Goal: Task Accomplishment & Management: Use online tool/utility

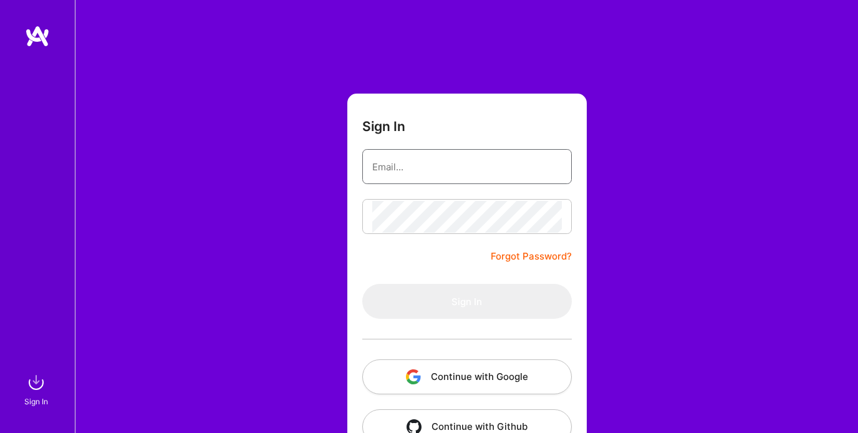
type input "[EMAIL_ADDRESS][DOMAIN_NAME]"
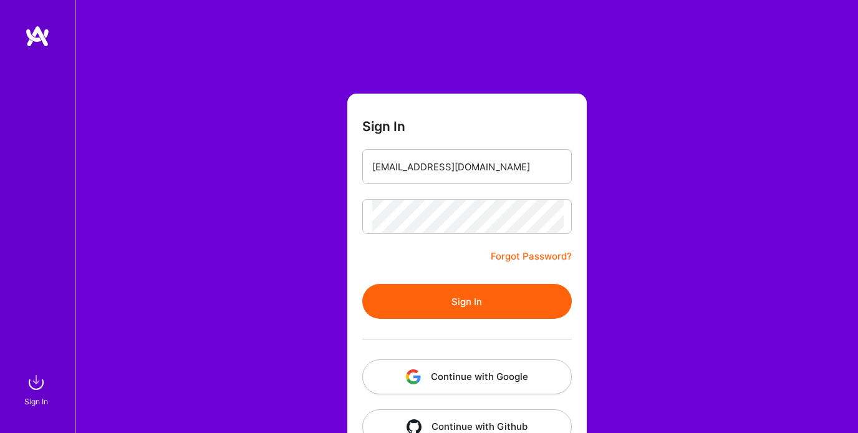
click at [473, 288] on button "Sign In" at bounding box center [467, 301] width 210 height 35
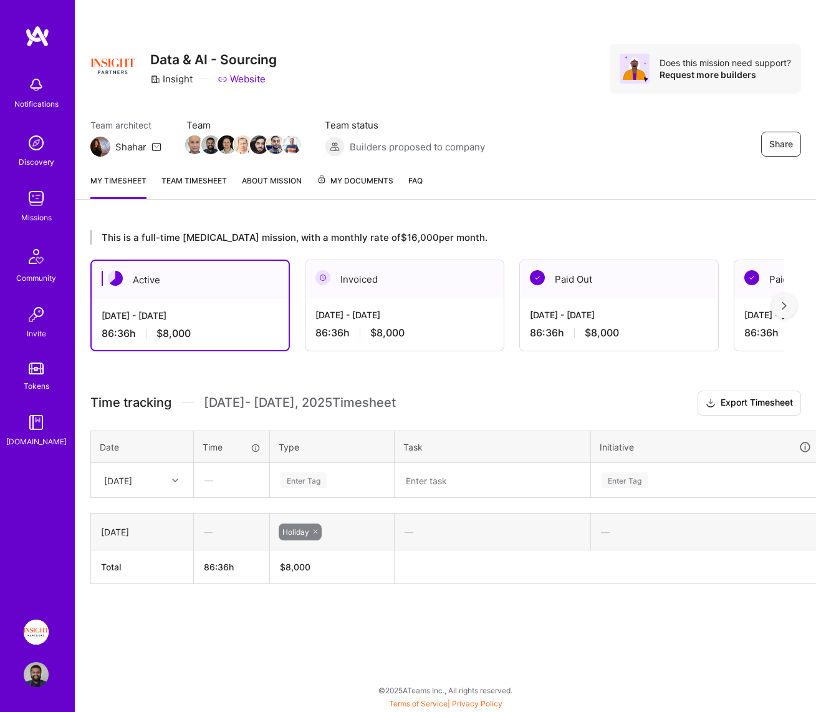
click at [261, 432] on div "This is a full-time [MEDICAL_DATA] mission, with a monthly rate of $16,000 per …" at bounding box center [445, 430] width 741 height 430
click at [203, 309] on div "[DATE] - [DATE]" at bounding box center [190, 315] width 177 height 13
click at [132, 432] on div "[DATE]" at bounding box center [118, 479] width 28 height 13
click at [294, 432] on div "This is a full-time [MEDICAL_DATA] mission, with a monthly rate of $16,000 per …" at bounding box center [445, 430] width 741 height 430
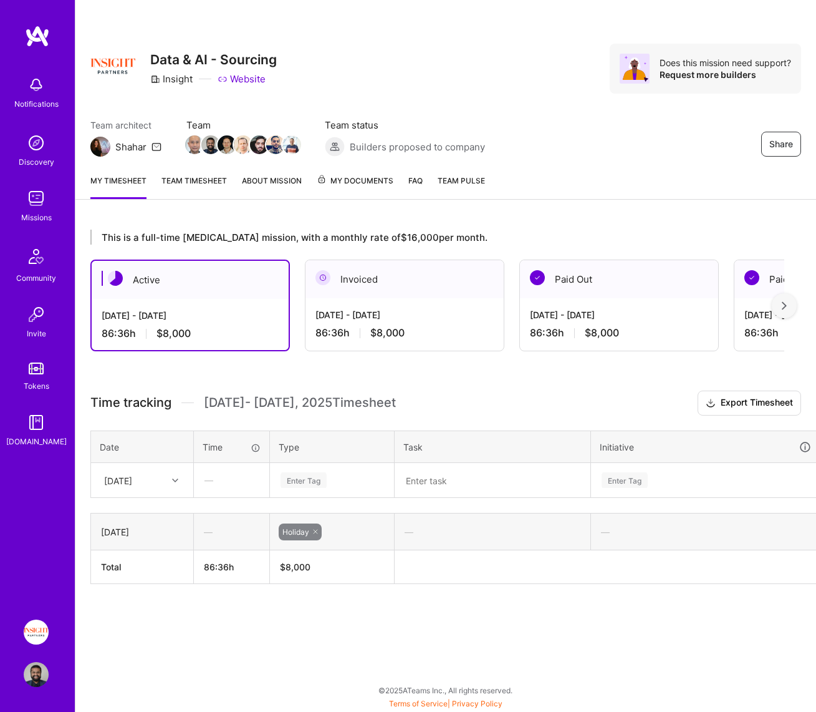
click at [457, 394] on h3 "Time tracking [DATE] - [DATE] Timesheet Export Timesheet" at bounding box center [445, 402] width 711 height 25
click at [450, 390] on h3 "Time tracking [DATE] - [DATE] Timesheet Export Timesheet" at bounding box center [445, 402] width 711 height 25
